Goal: Task Accomplishment & Management: Complete application form

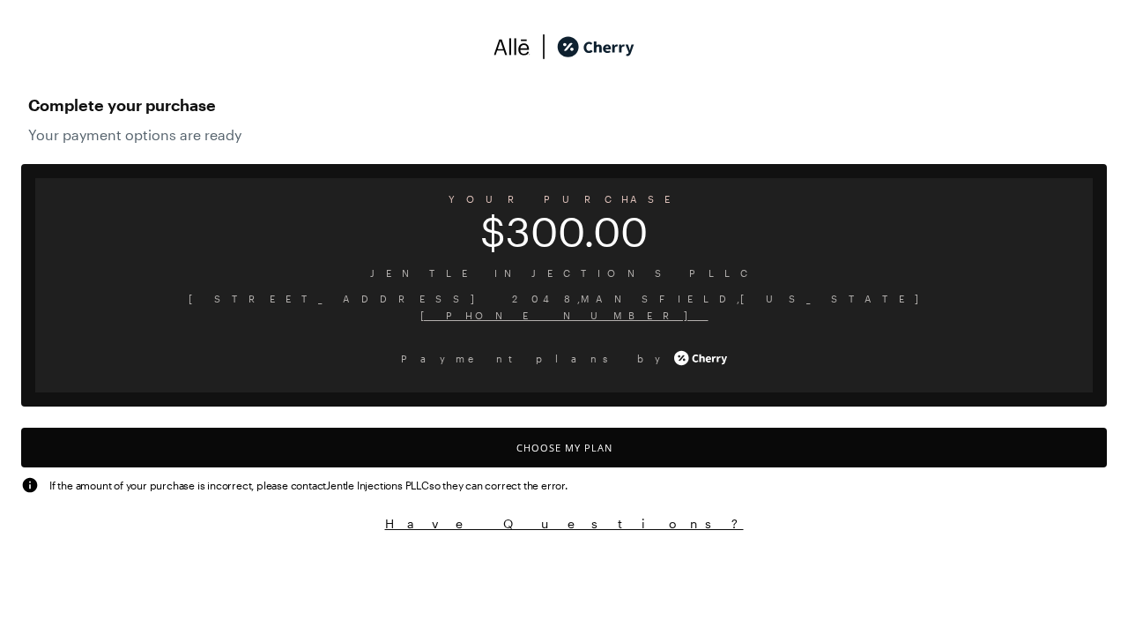
click at [564, 447] on button "Choose My Plan" at bounding box center [564, 447] width 1086 height 40
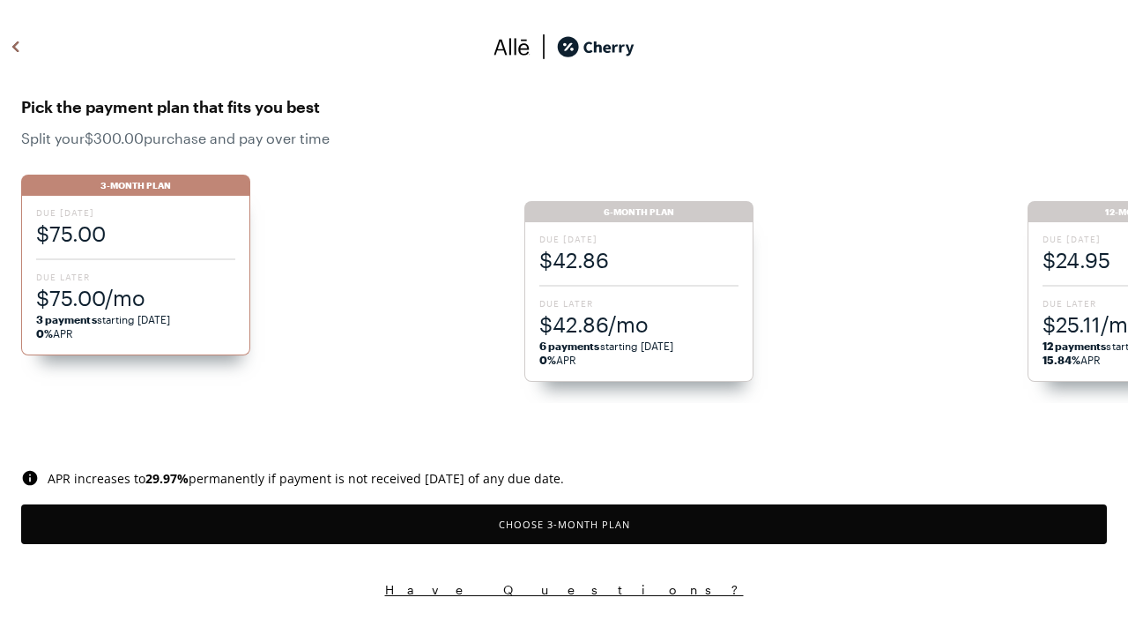
click at [564, 524] on button "Choose 3 -Month Plan" at bounding box center [564, 524] width 1086 height 40
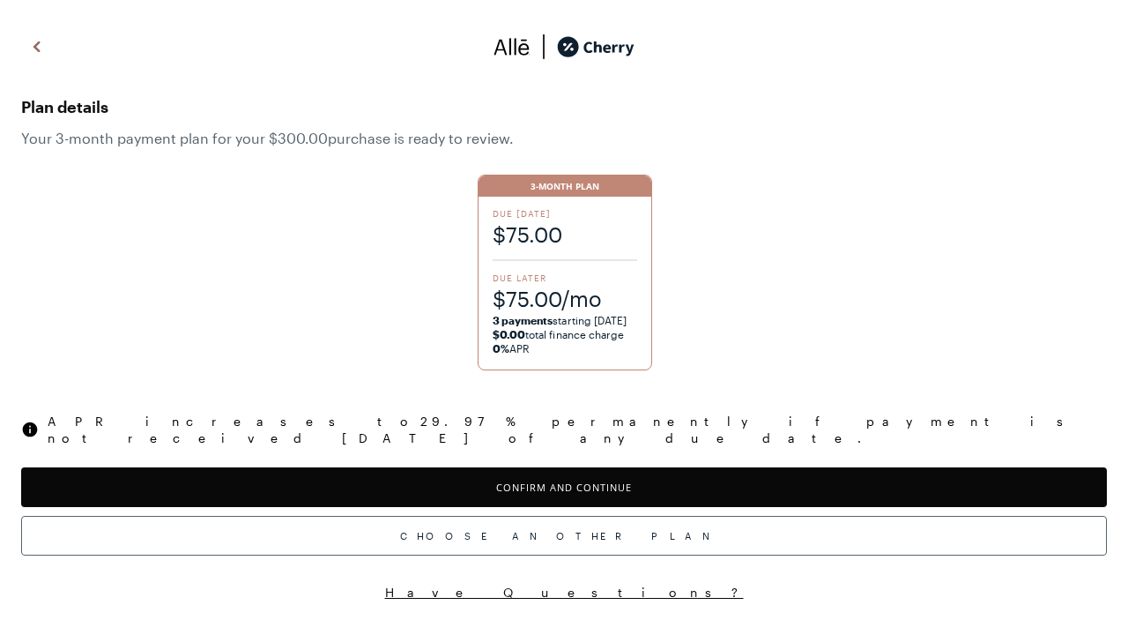
click at [564, 471] on button "Confirm and Continue" at bounding box center [564, 487] width 1086 height 40
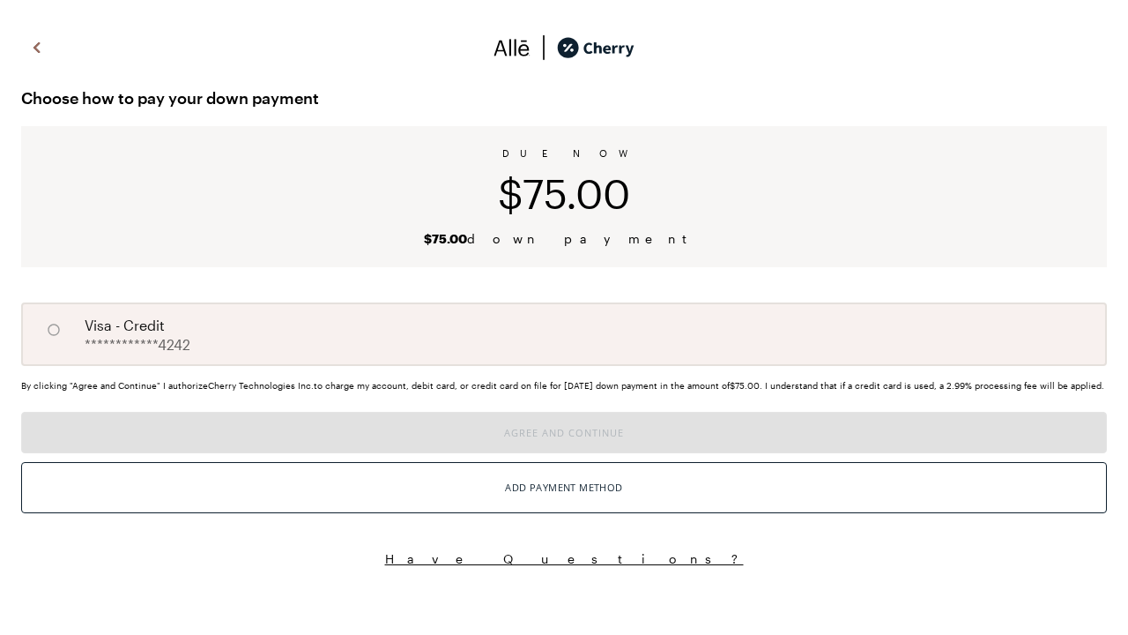
click at [54, 330] on input "A" at bounding box center [54, 330] width 30 height 30
radio input "true"
click at [564, 453] on button "Agree and Continue" at bounding box center [564, 432] width 1086 height 41
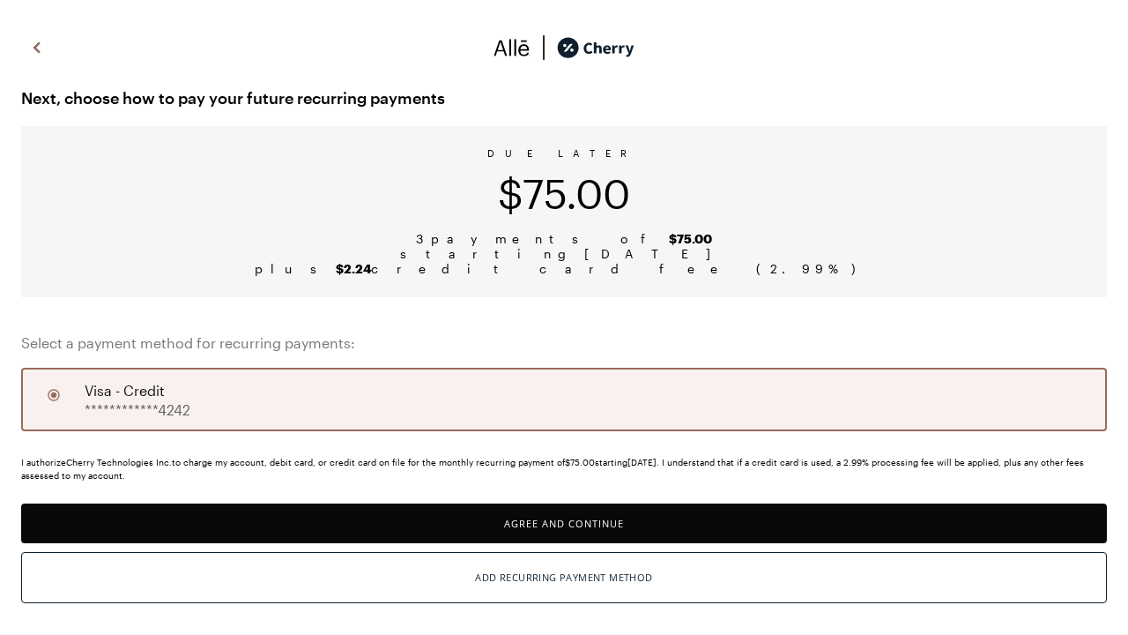
click at [564, 523] on button "Agree and Continue" at bounding box center [564, 523] width 1086 height 40
